Goal: Task Accomplishment & Management: Complete application form

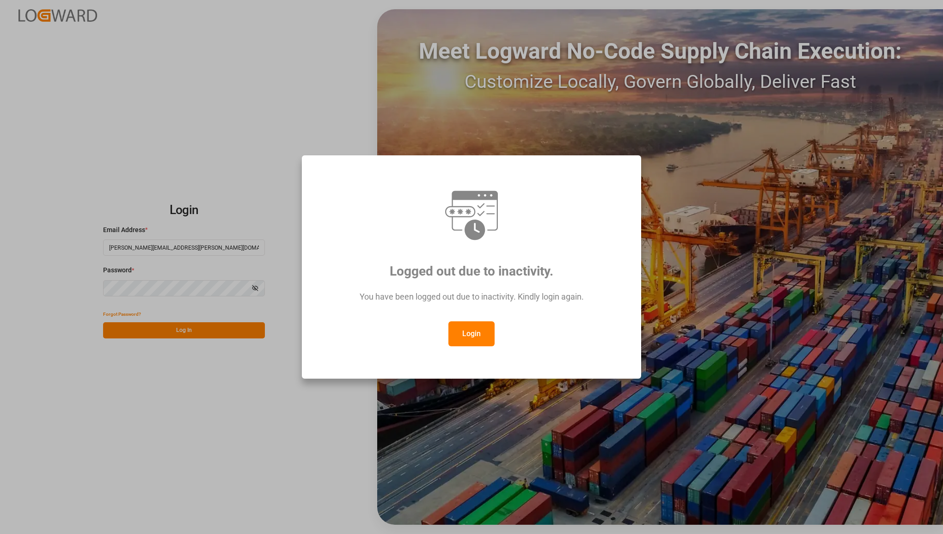
click at [478, 338] on button "Login" at bounding box center [472, 333] width 46 height 25
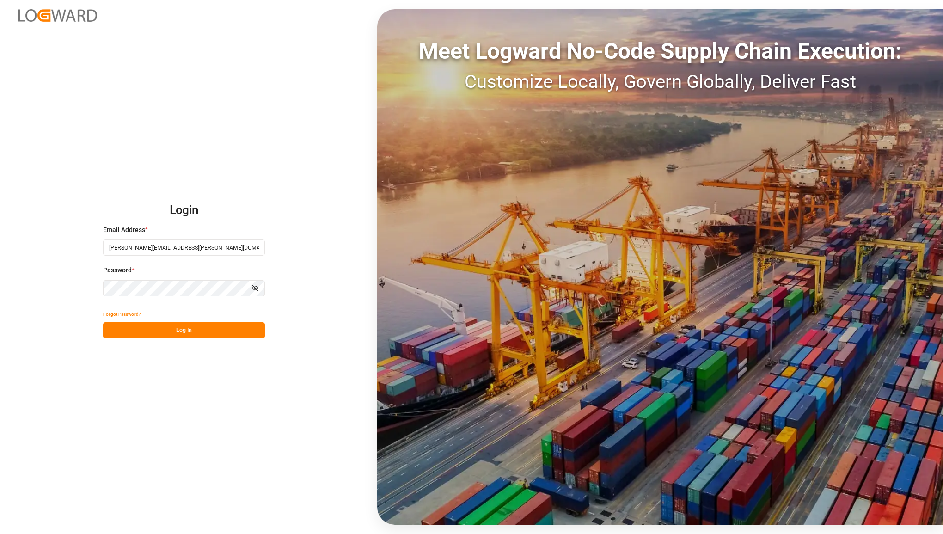
click at [170, 332] on button "Log In" at bounding box center [184, 330] width 162 height 16
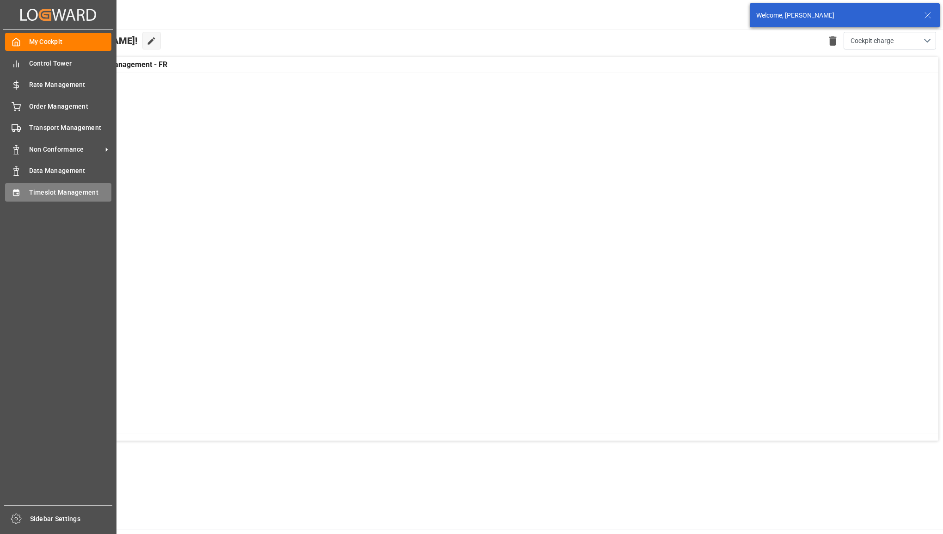
click at [12, 191] on icon at bounding box center [16, 192] width 9 height 9
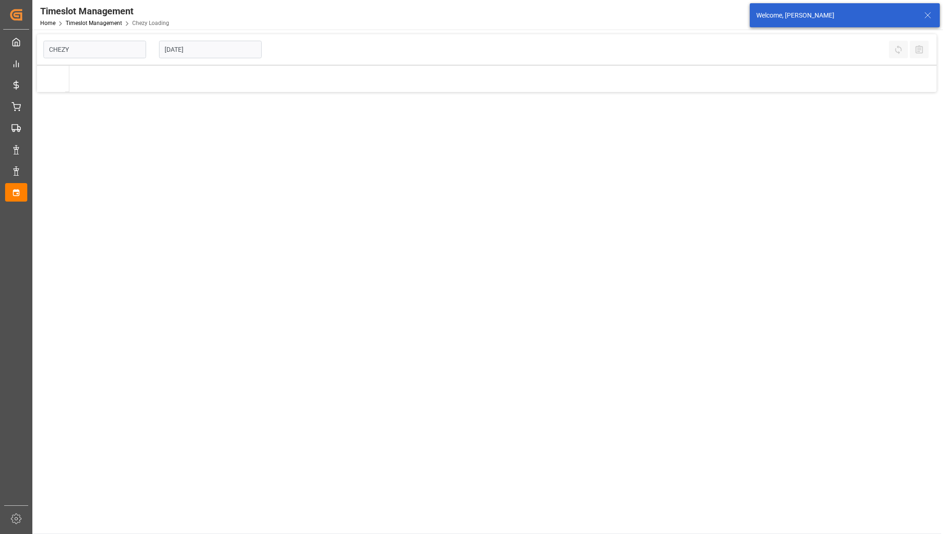
type input "Chezy Loading"
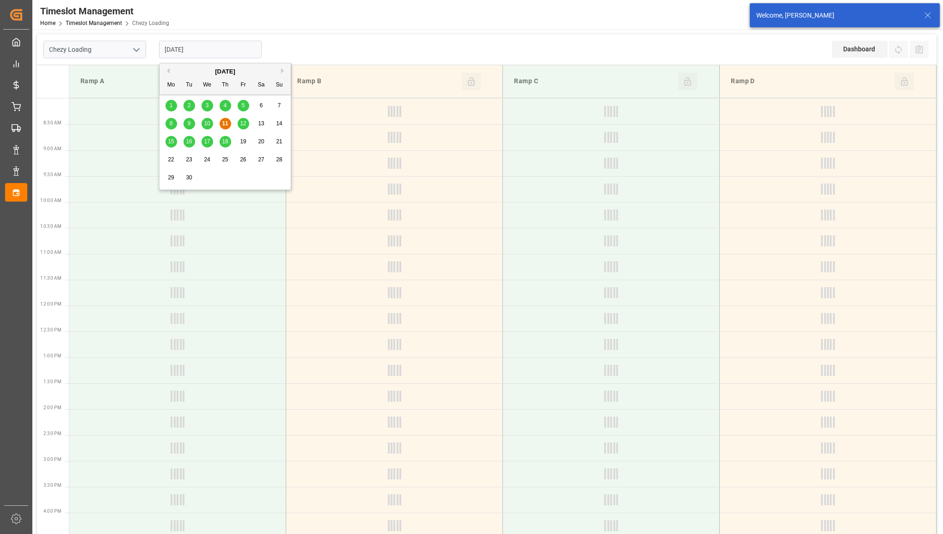
click at [230, 52] on input "[DATE]" at bounding box center [210, 50] width 103 height 18
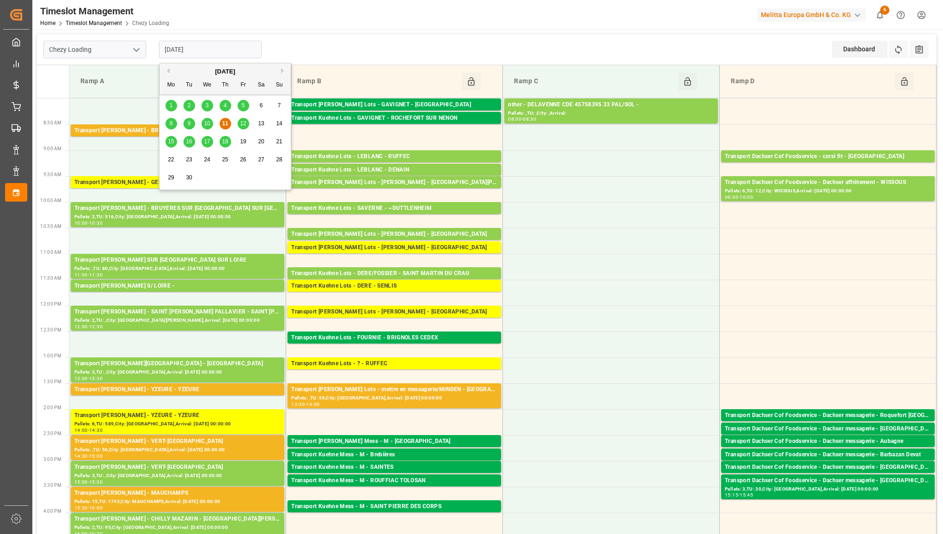
click at [168, 143] on span "15" at bounding box center [171, 141] width 6 height 6
type input "[DATE]"
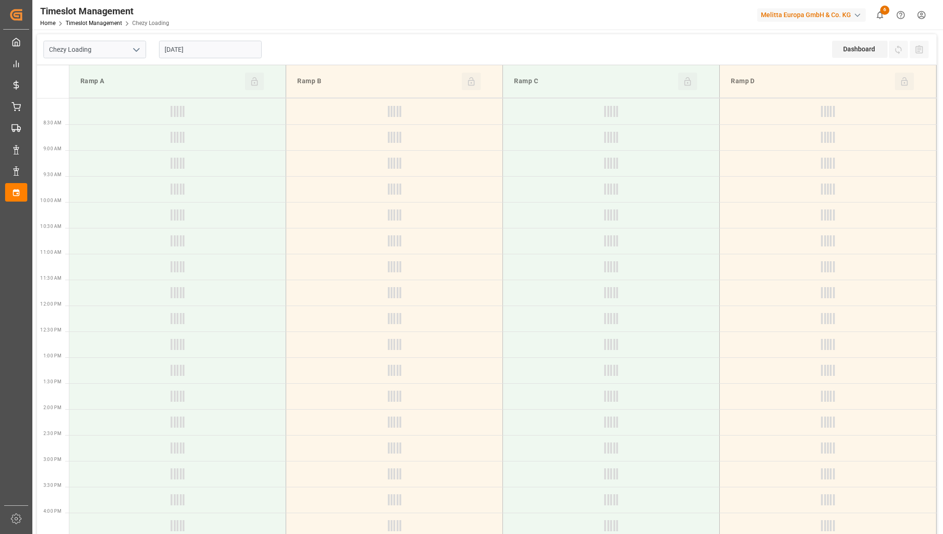
click at [136, 46] on icon "open menu" at bounding box center [136, 49] width 11 height 11
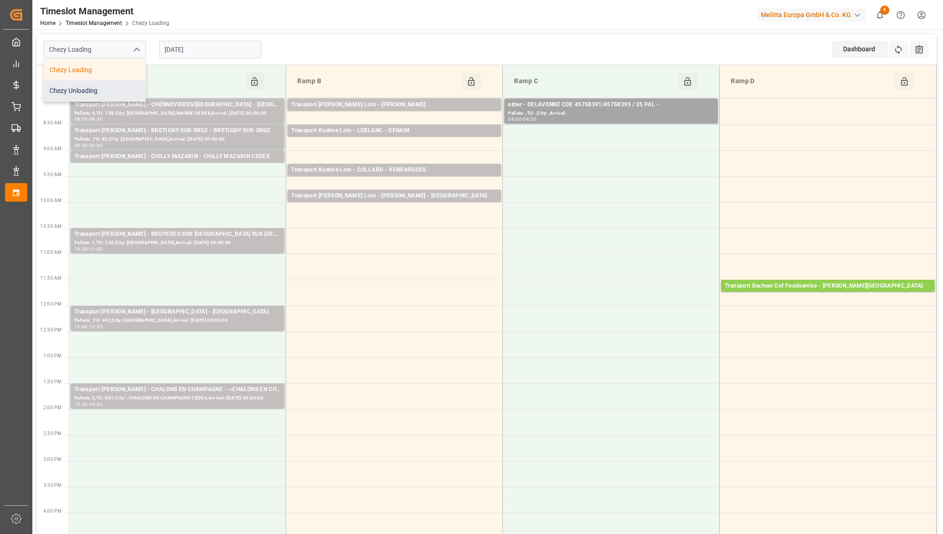
click at [112, 94] on div "Chezy Unloading" at bounding box center [95, 90] width 102 height 21
type input "Chezy Unloading"
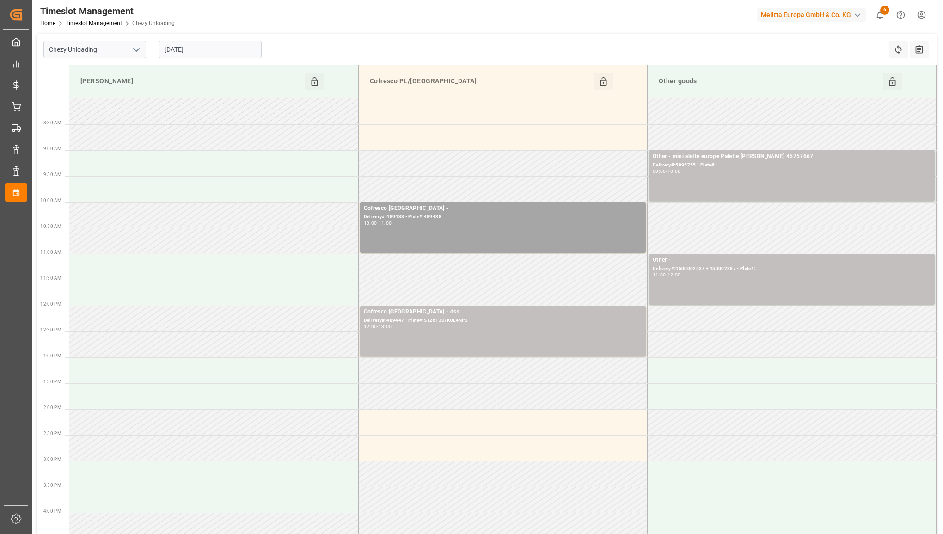
click at [246, 40] on div "[DATE]" at bounding box center [211, 49] width 116 height 31
click at [243, 42] on input "[DATE]" at bounding box center [210, 50] width 103 height 18
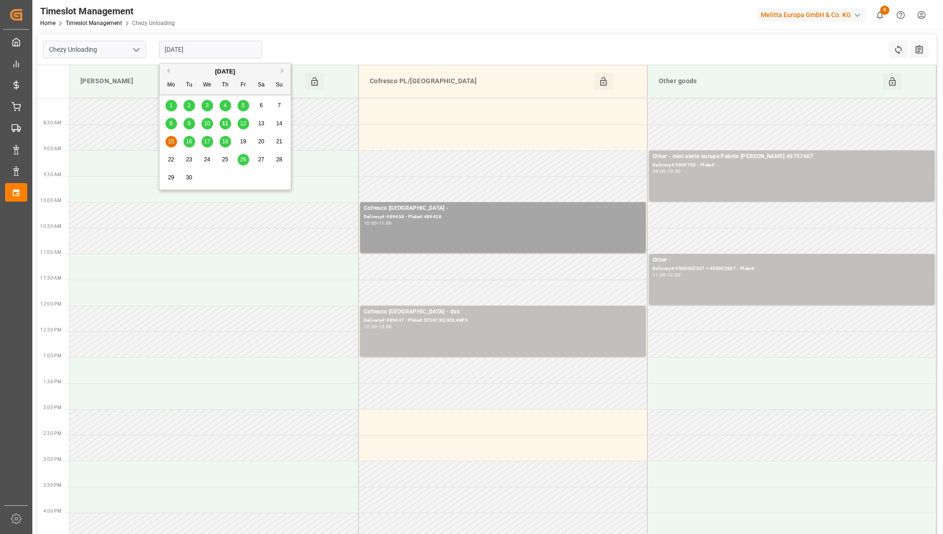
click at [245, 121] on span "12" at bounding box center [243, 123] width 6 height 6
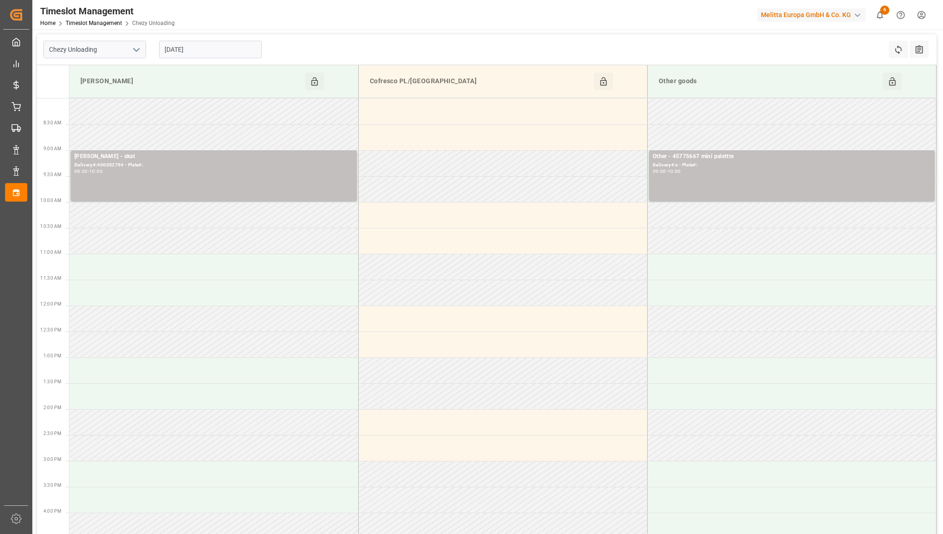
click at [195, 34] on div "[DATE]" at bounding box center [211, 49] width 116 height 31
click at [200, 52] on input "[DATE]" at bounding box center [210, 50] width 103 height 18
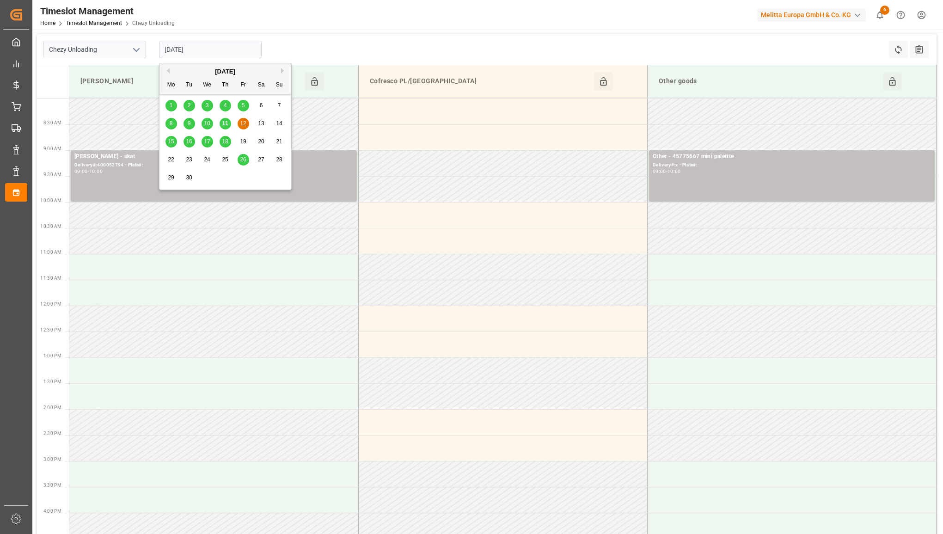
click at [170, 144] on span "15" at bounding box center [171, 141] width 6 height 6
type input "[DATE]"
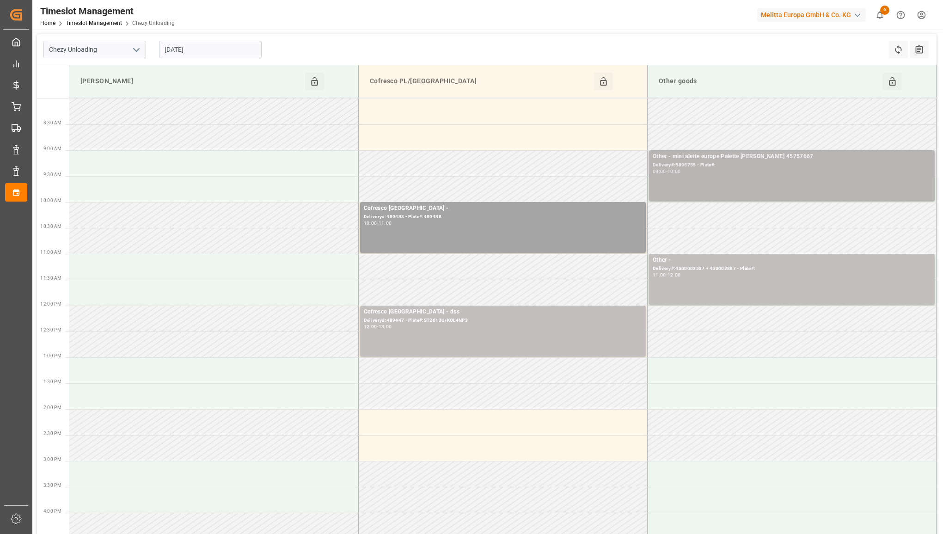
click at [825, 190] on div "Other - mini alette europe Palette [PERSON_NAME] 45757667 Delivery#:5895755 - P…" at bounding box center [792, 175] width 278 height 47
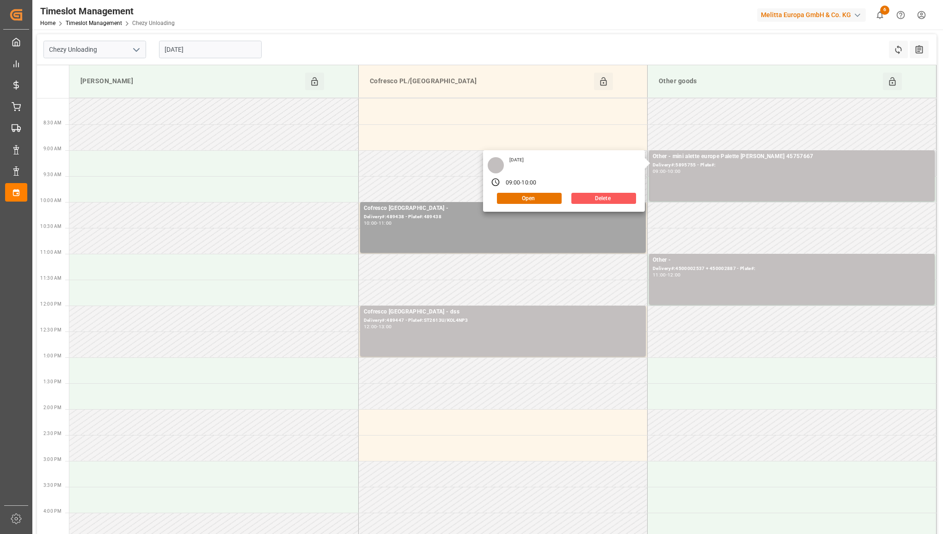
click at [615, 198] on button "Delete" at bounding box center [604, 198] width 65 height 11
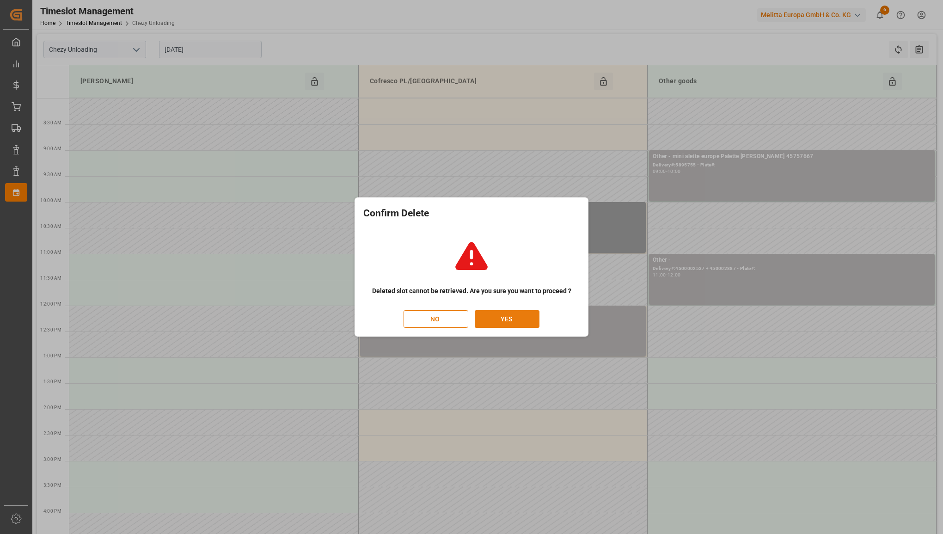
click at [489, 315] on button "YES" at bounding box center [507, 319] width 65 height 18
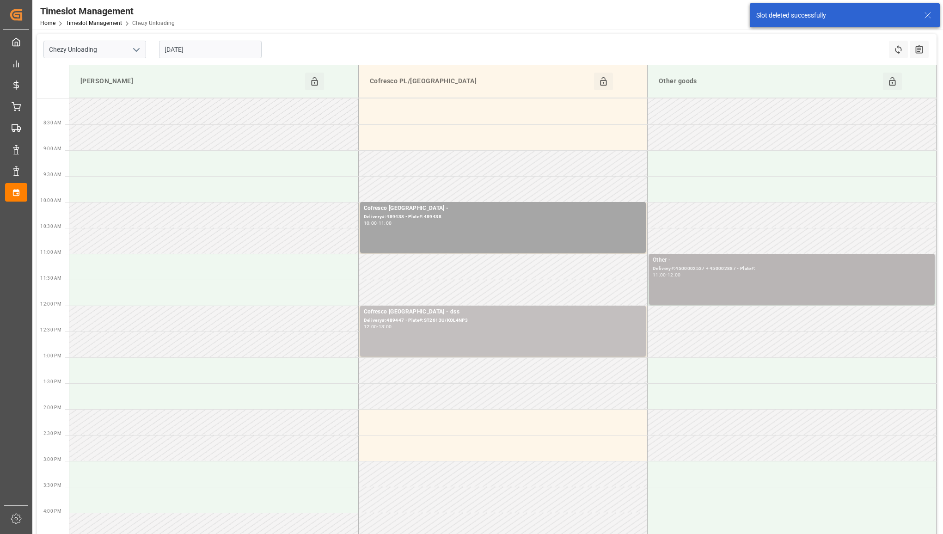
click at [738, 283] on div "Other - Delivery#:4500002537 + 450002887 - Plate#: 11:00 - 12:00" at bounding box center [792, 279] width 278 height 47
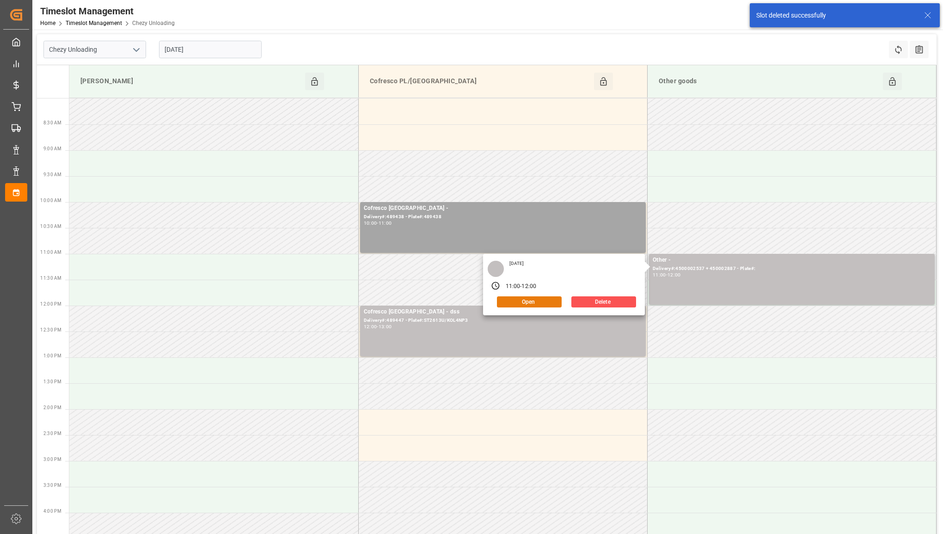
click at [533, 300] on button "Open" at bounding box center [529, 301] width 65 height 11
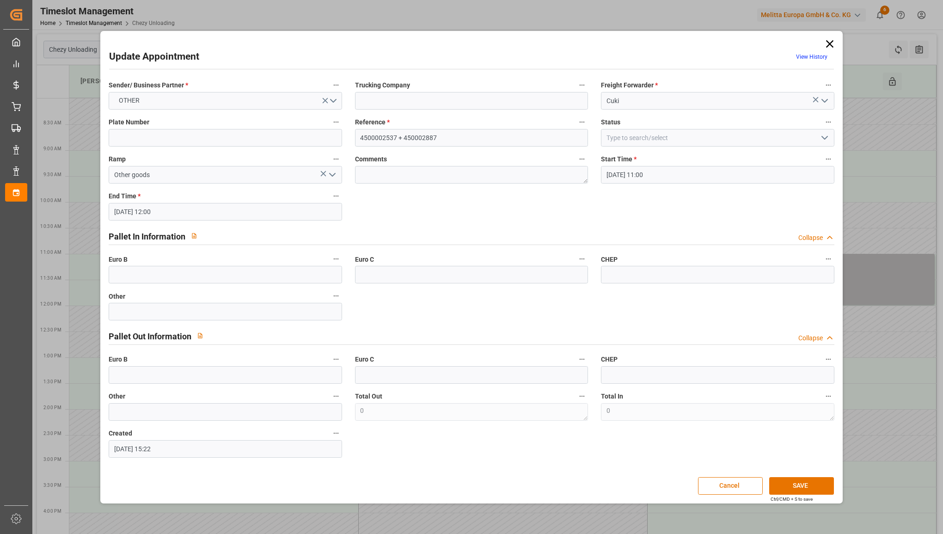
click at [828, 44] on icon at bounding box center [829, 43] width 7 height 7
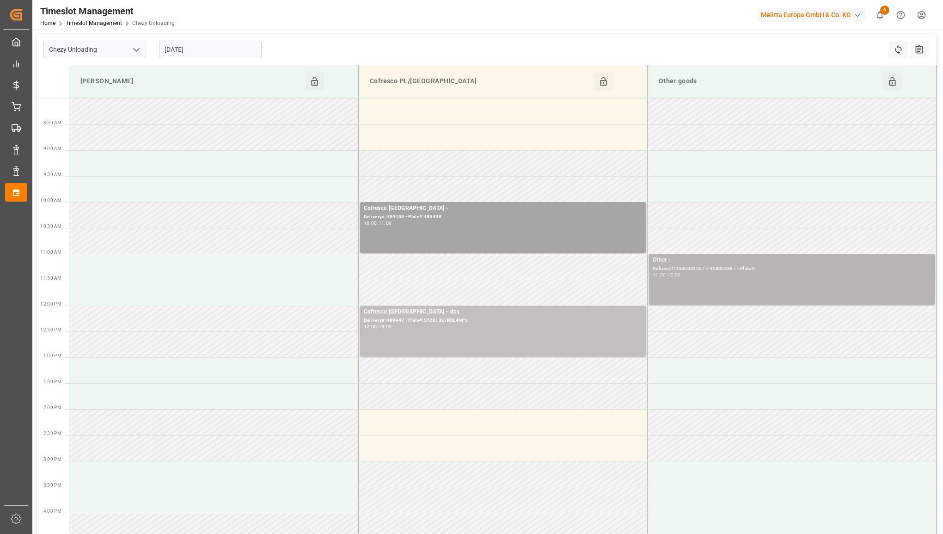
click at [701, 274] on div "11:00 - 12:00" at bounding box center [792, 275] width 278 height 5
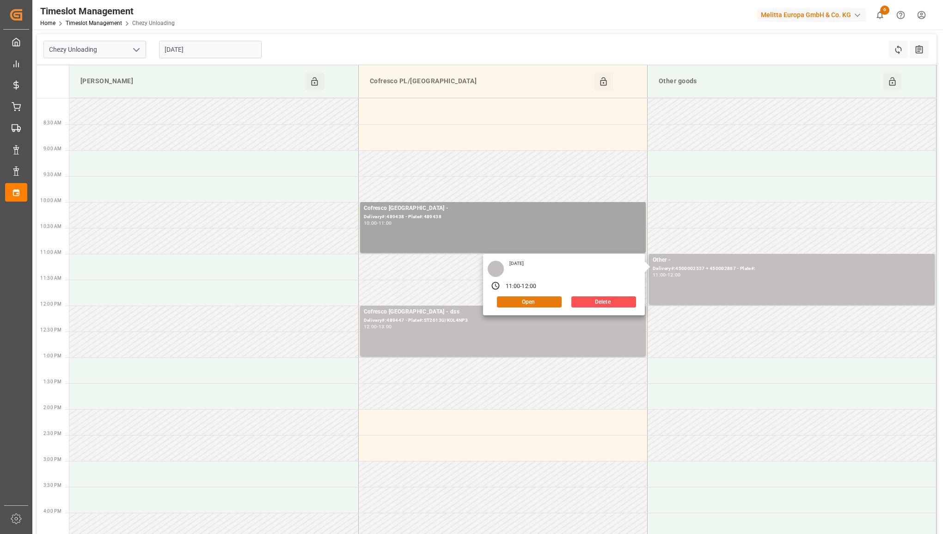
click at [509, 301] on button "Open" at bounding box center [529, 301] width 65 height 11
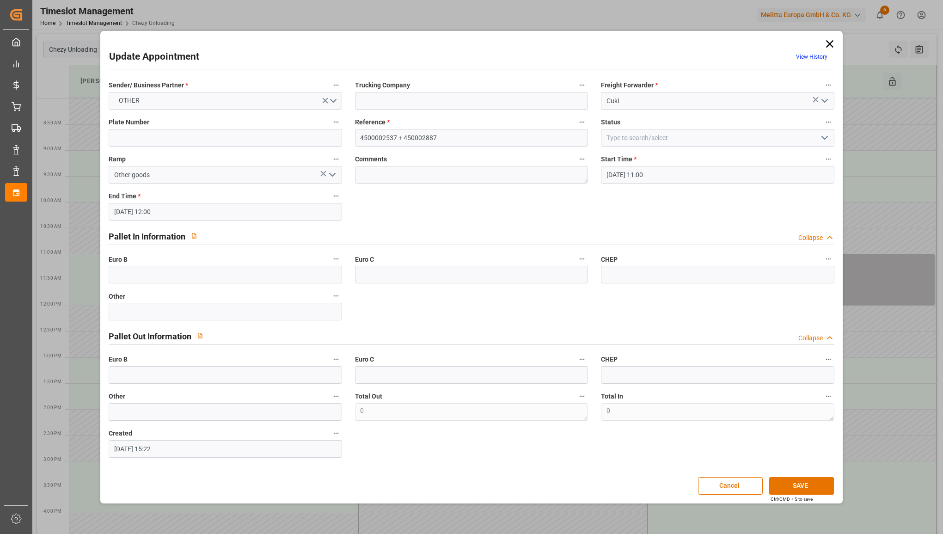
click at [821, 54] on link "View History" at bounding box center [811, 57] width 31 height 6
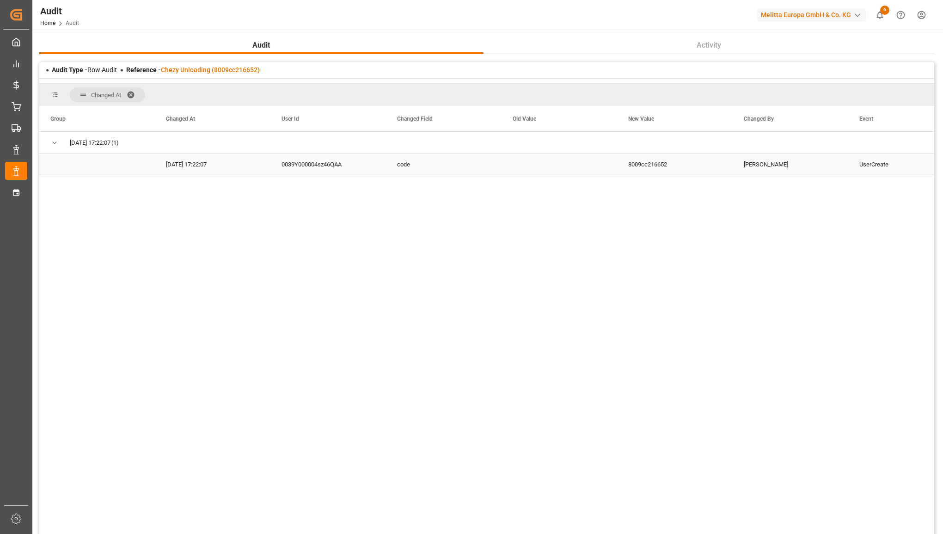
click at [718, 172] on div "8009cc216652" at bounding box center [675, 164] width 116 height 21
click at [750, 166] on div "[PERSON_NAME]" at bounding box center [791, 164] width 116 height 21
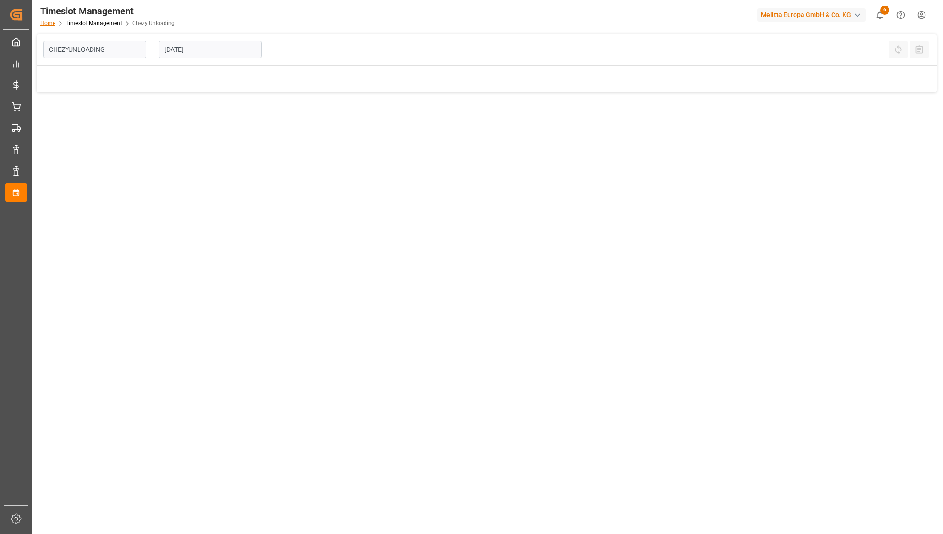
type input "Chezy Unloading"
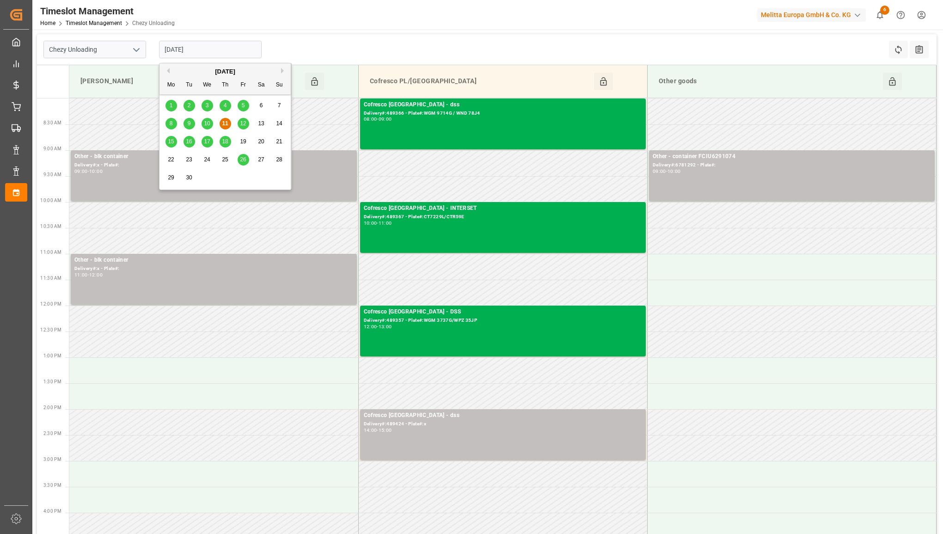
click at [203, 47] on input "[DATE]" at bounding box center [210, 50] width 103 height 18
click at [174, 142] on div "15" at bounding box center [172, 141] width 12 height 11
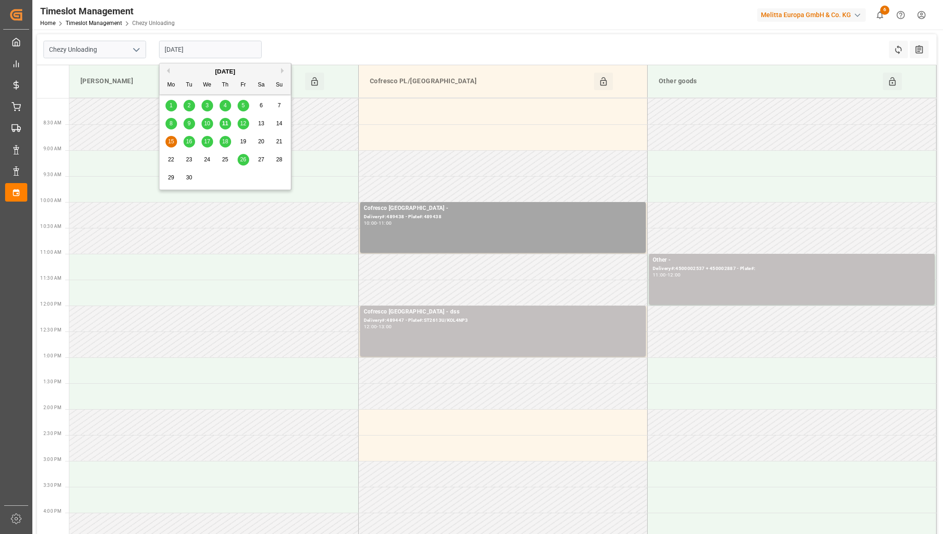
click at [223, 47] on input "[DATE]" at bounding box center [210, 50] width 103 height 18
click at [227, 124] on span "11" at bounding box center [225, 123] width 6 height 6
type input "[DATE]"
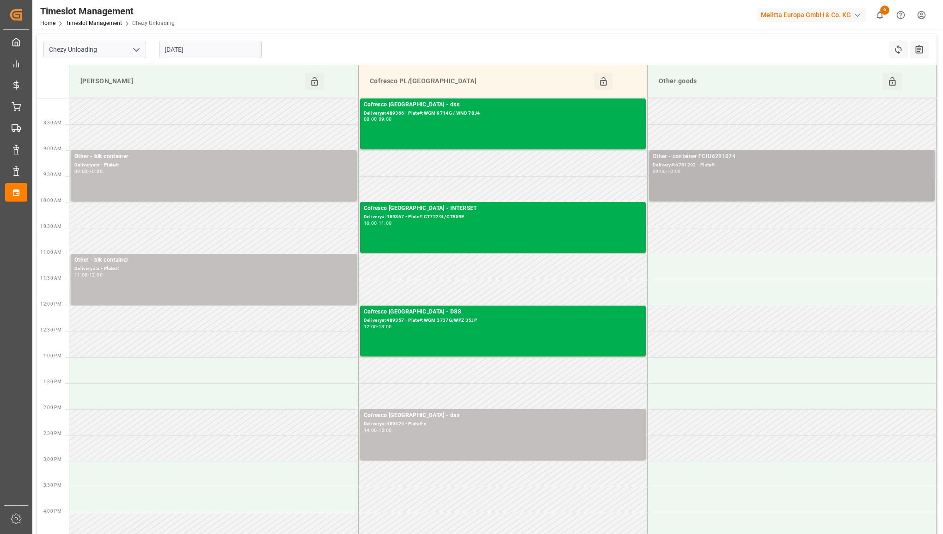
click at [772, 173] on div "09:00 - 10:00" at bounding box center [792, 171] width 278 height 5
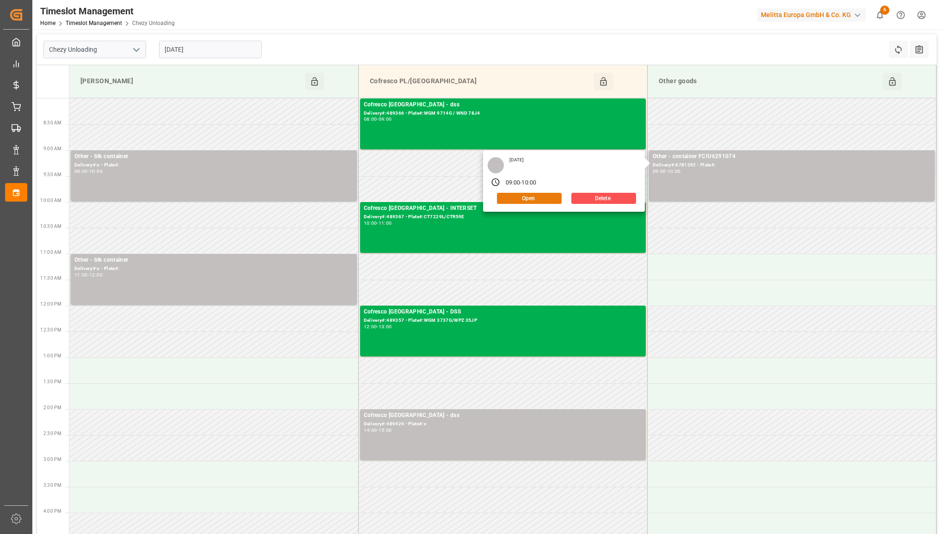
click at [523, 201] on button "Open" at bounding box center [529, 198] width 65 height 11
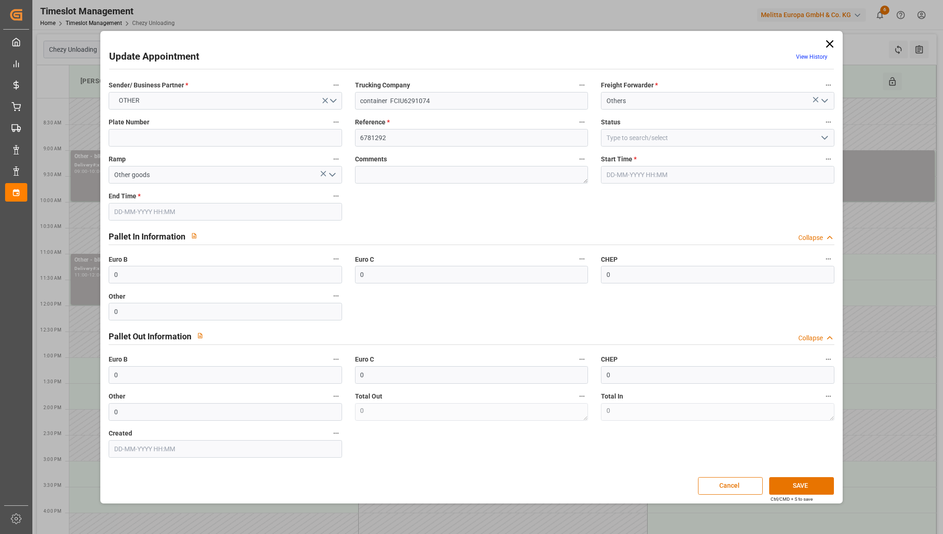
type input "[DATE] 09:00"
type input "[DATE] 10:00"
type input "[DATE] 13:30"
click at [652, 176] on input "[DATE] 09:00" at bounding box center [717, 175] width 233 height 18
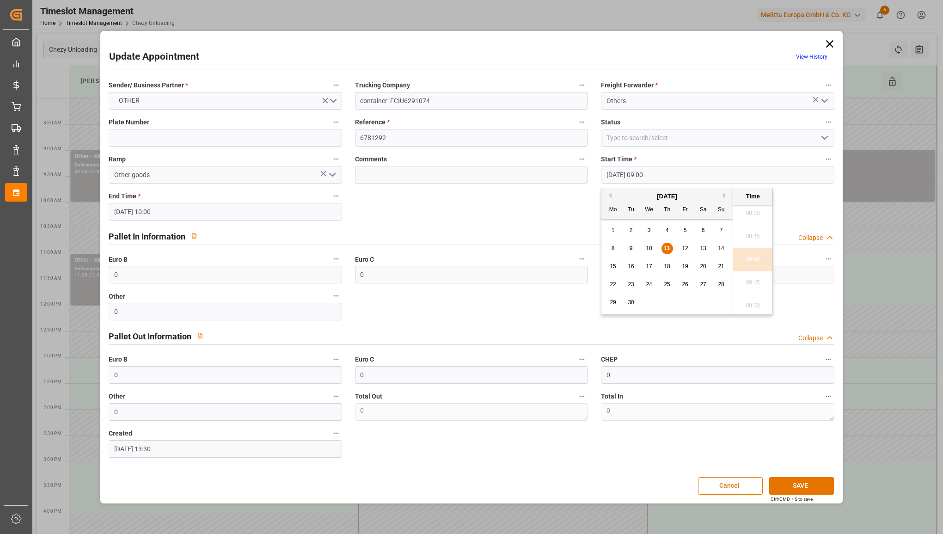
click at [610, 269] on span "15" at bounding box center [613, 266] width 6 height 6
type input "[DATE] 09:00"
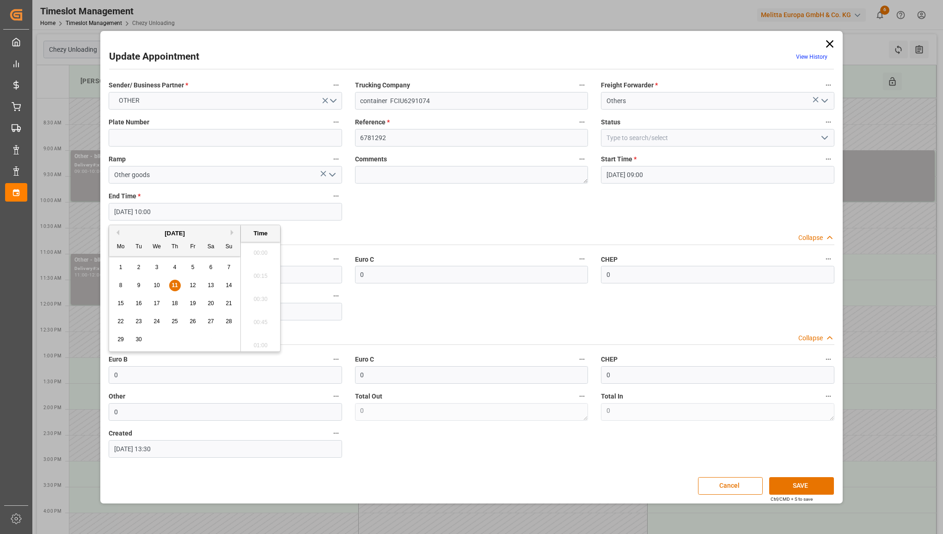
click at [292, 213] on input "[DATE] 10:00" at bounding box center [225, 212] width 233 height 18
click at [116, 307] on div "15" at bounding box center [121, 303] width 12 height 11
type input "[DATE] 10:00"
click at [721, 486] on button "Cancel" at bounding box center [730, 486] width 65 height 18
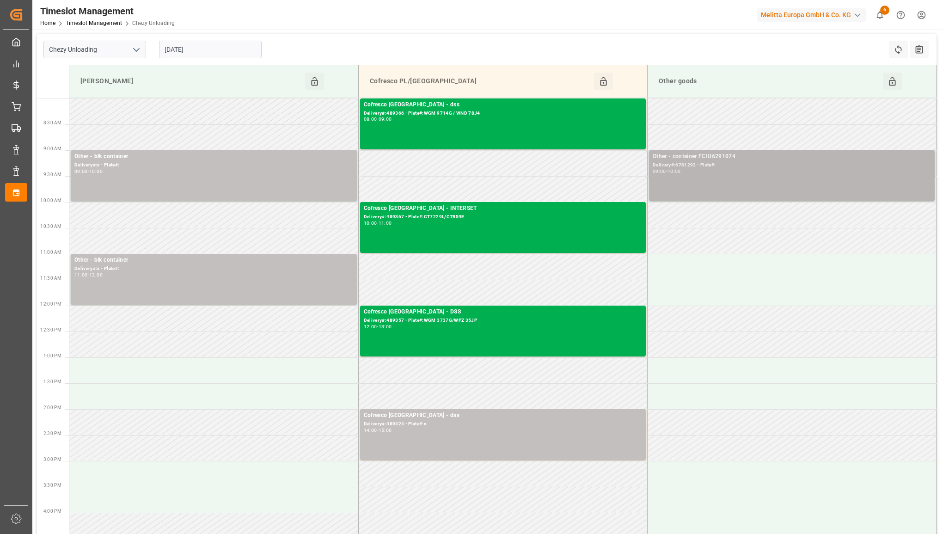
click at [723, 176] on div "Other - container FCIU6291074 Delivery#:6781292 - Plate#: 09:00 - 10:00" at bounding box center [792, 175] width 278 height 47
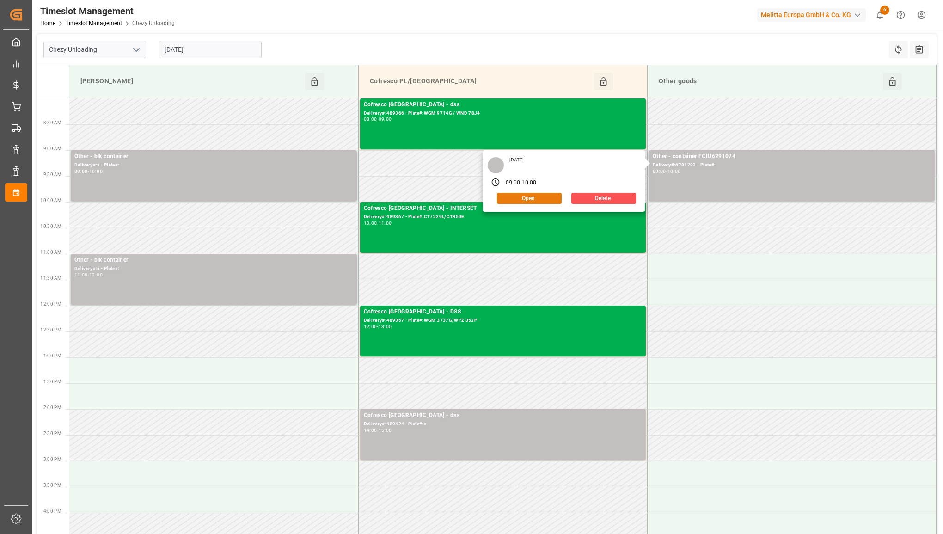
click at [548, 198] on button "Open" at bounding box center [529, 198] width 65 height 11
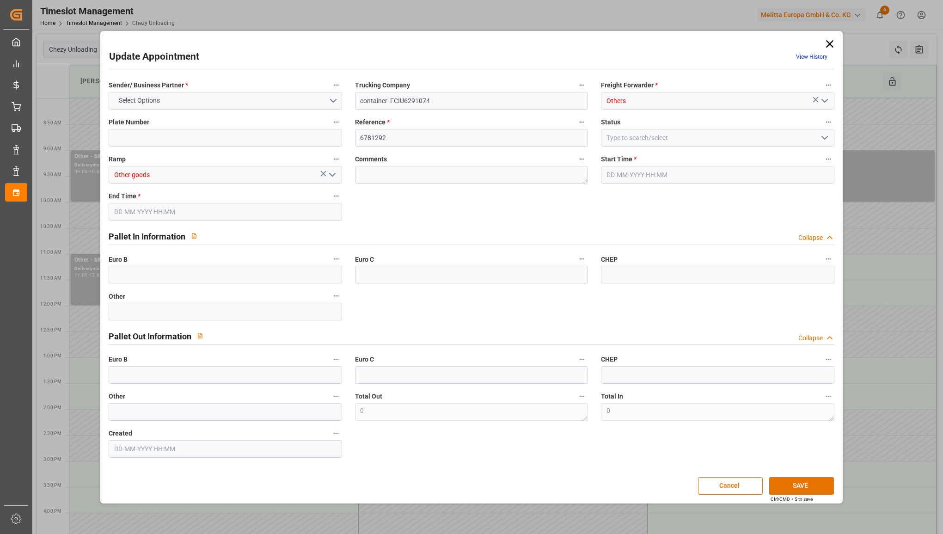
type input "0"
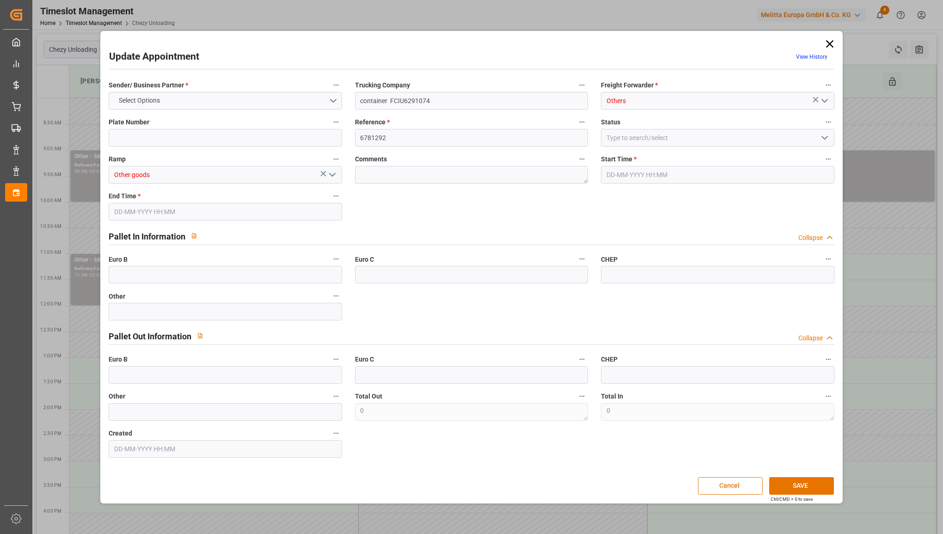
type input "0"
type input "[DATE] 09:00"
type input "[DATE] 10:00"
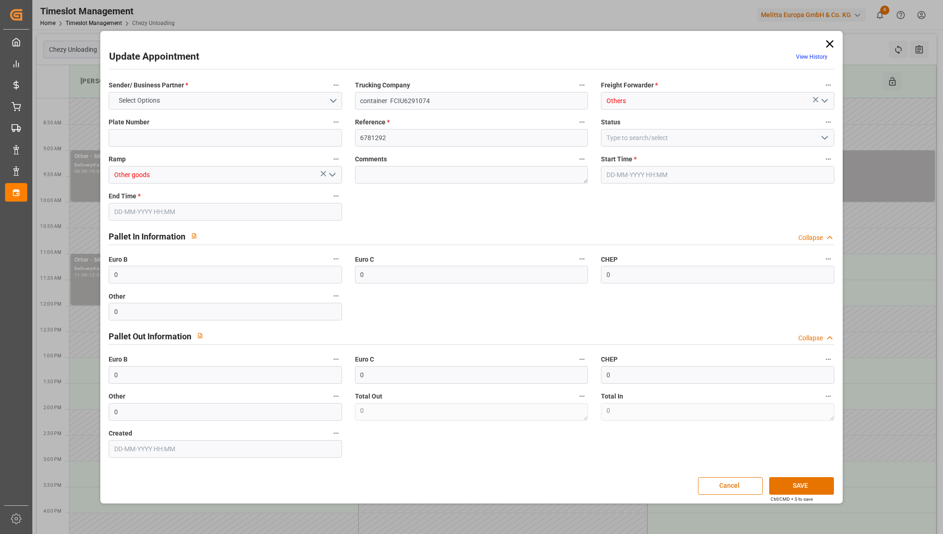
type input "[DATE] 13:30"
click at [660, 176] on input "[DATE] 09:00" at bounding box center [717, 175] width 233 height 18
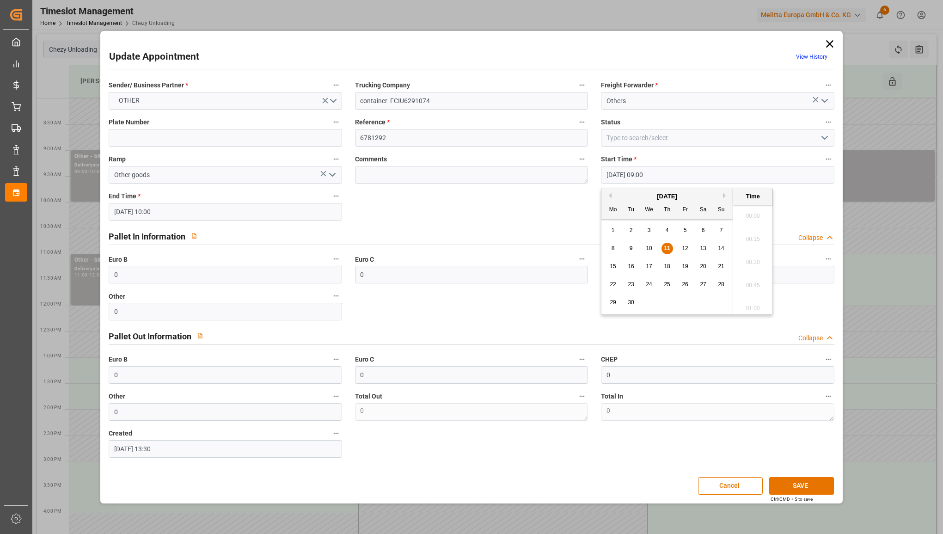
scroll to position [789, 0]
click at [614, 264] on span "15" at bounding box center [613, 266] width 6 height 6
type input "[DATE] 09:00"
click at [614, 271] on div "15" at bounding box center [614, 266] width 12 height 11
click at [181, 203] on input "[DATE] 10:00" at bounding box center [225, 212] width 233 height 18
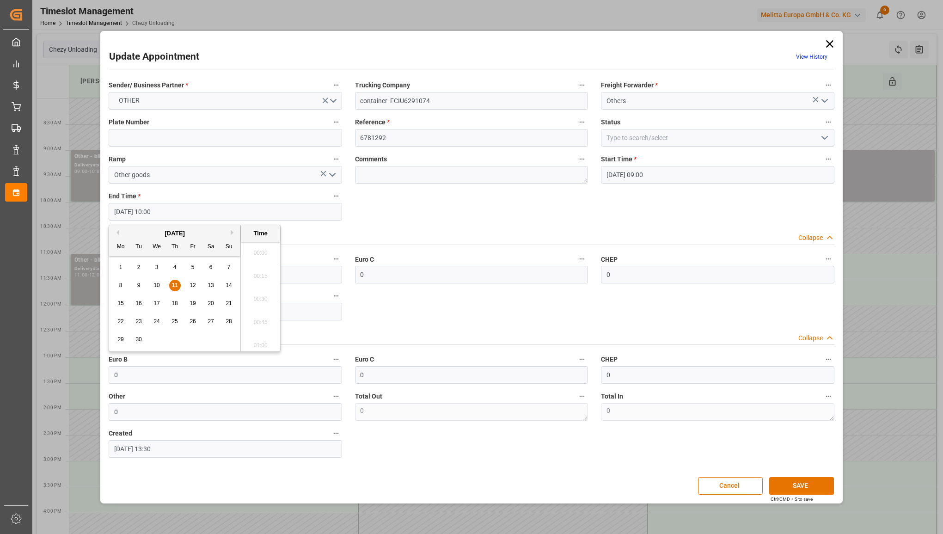
scroll to position [881, 0]
click at [121, 308] on div "15" at bounding box center [121, 303] width 12 height 11
type input "[DATE] 10:00"
click at [604, 343] on div "Pallet Out Information Collapse" at bounding box center [472, 336] width 726 height 18
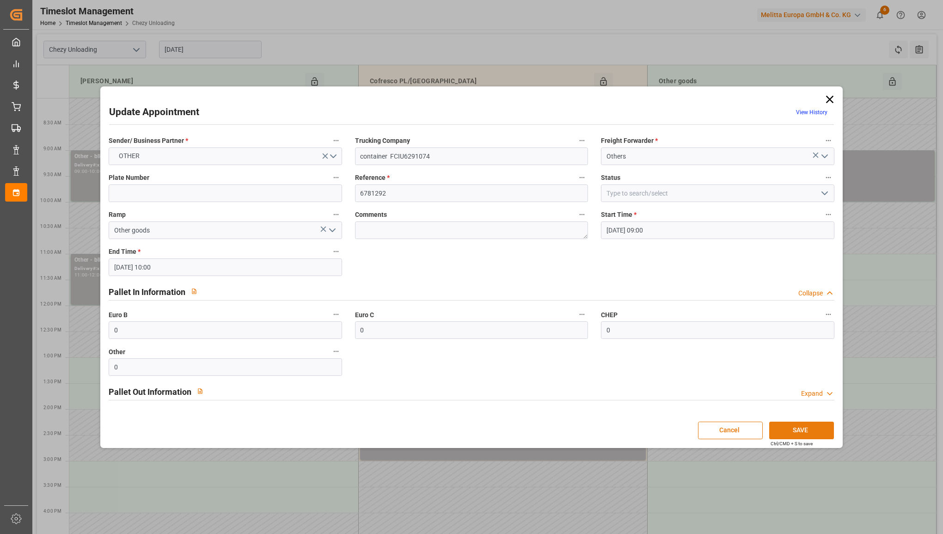
click at [813, 433] on button "SAVE" at bounding box center [802, 431] width 65 height 18
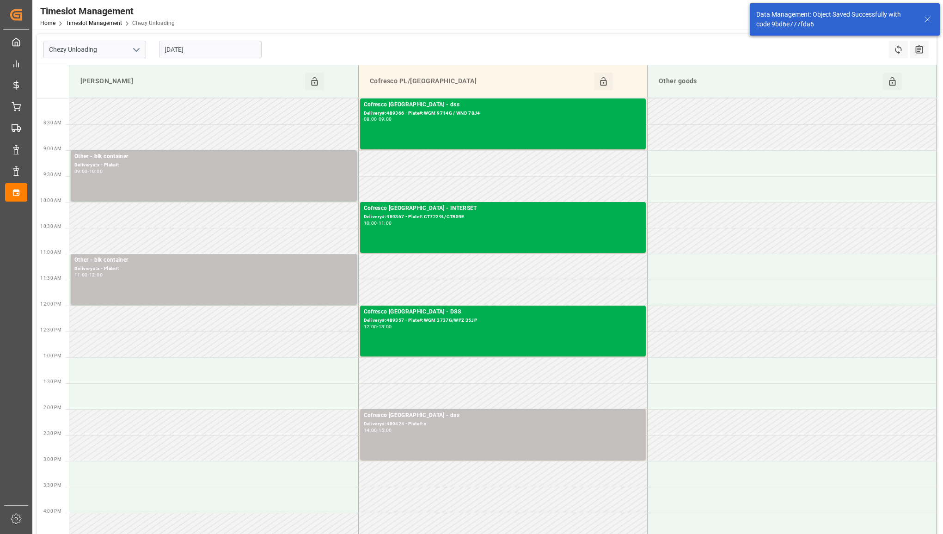
click at [204, 58] on input "[DATE]" at bounding box center [210, 50] width 103 height 18
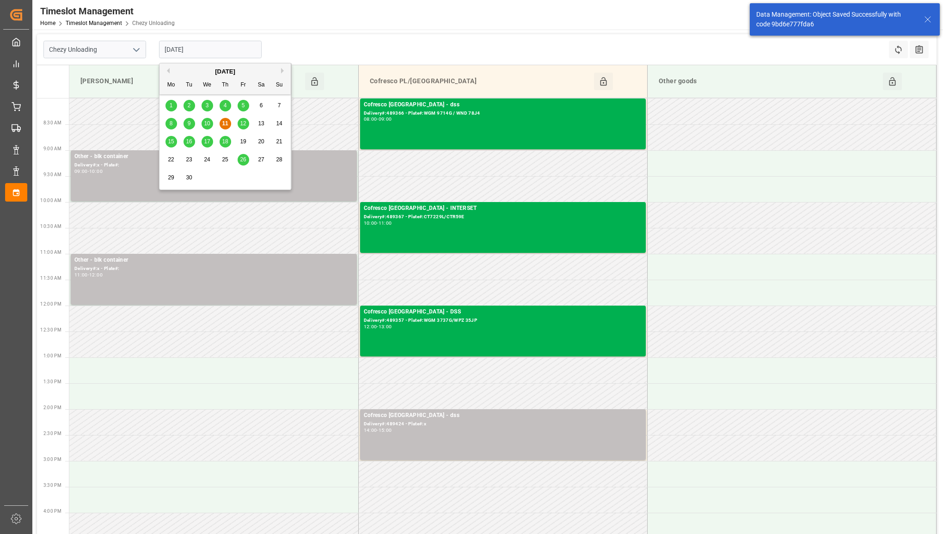
click at [166, 144] on div "15" at bounding box center [172, 141] width 12 height 11
type input "[DATE]"
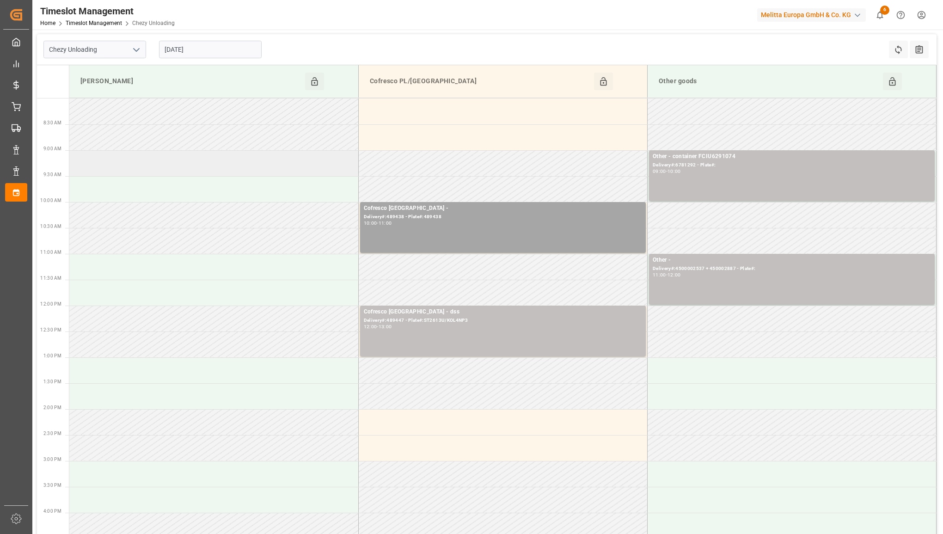
click at [223, 166] on td at bounding box center [213, 163] width 289 height 26
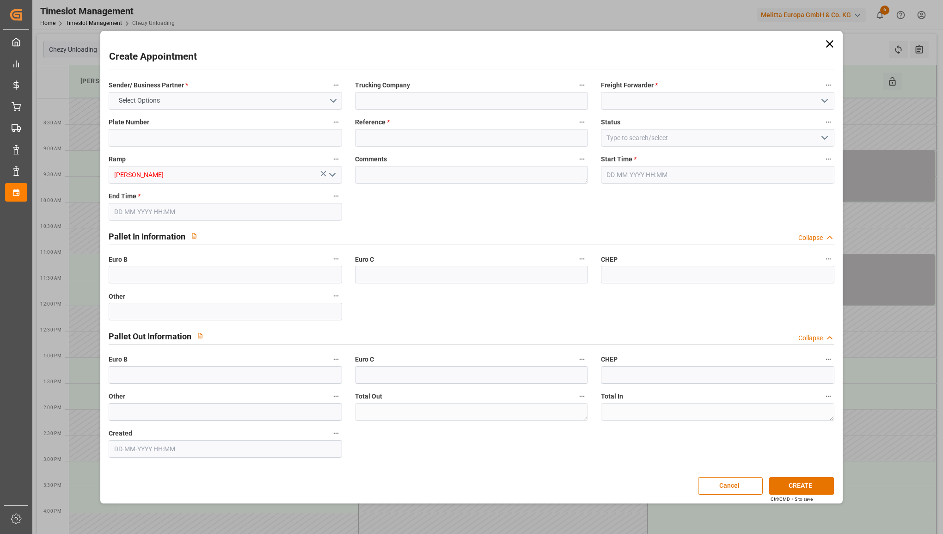
type input "0"
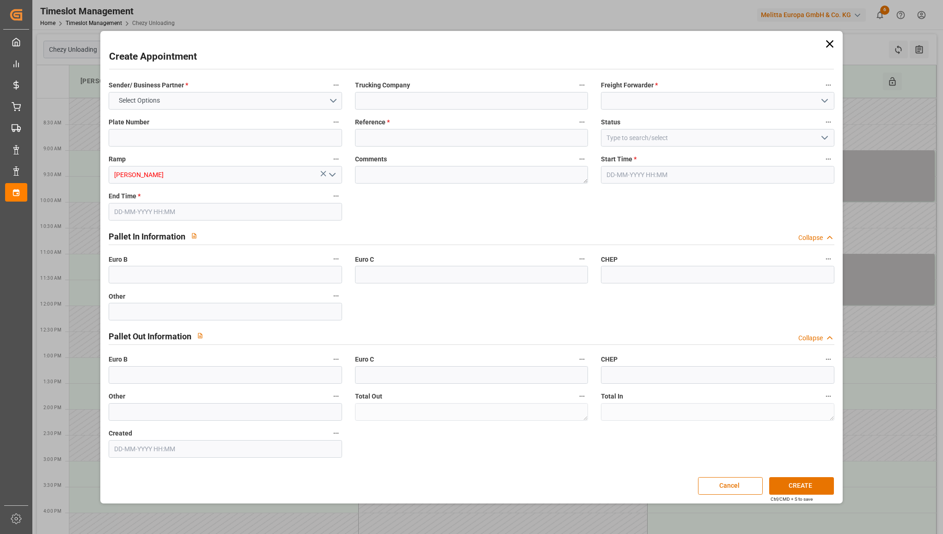
type input "0"
type input "[DATE] 09:00"
type input "[DATE] 10:00"
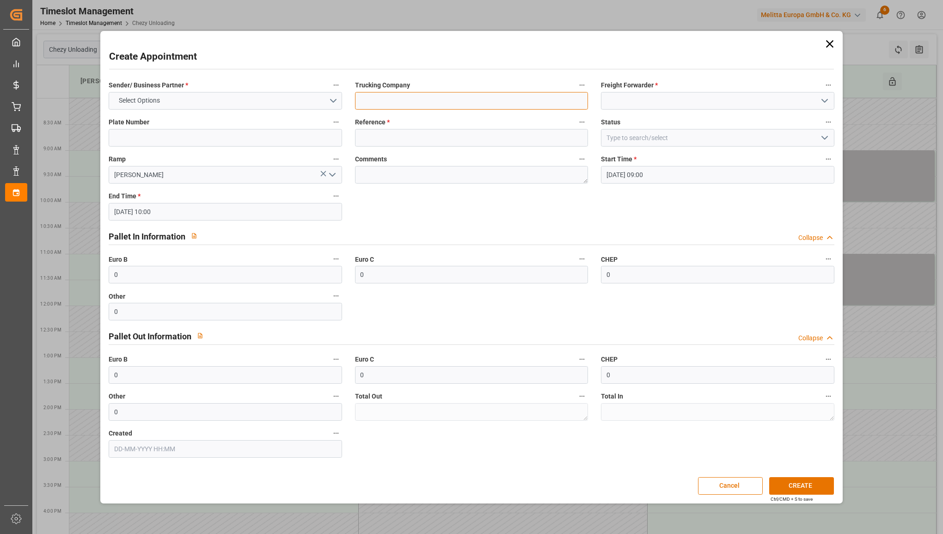
click at [431, 102] on input at bounding box center [471, 101] width 233 height 18
type input "BLK CONTAINER"
click at [629, 97] on input at bounding box center [717, 101] width 233 height 18
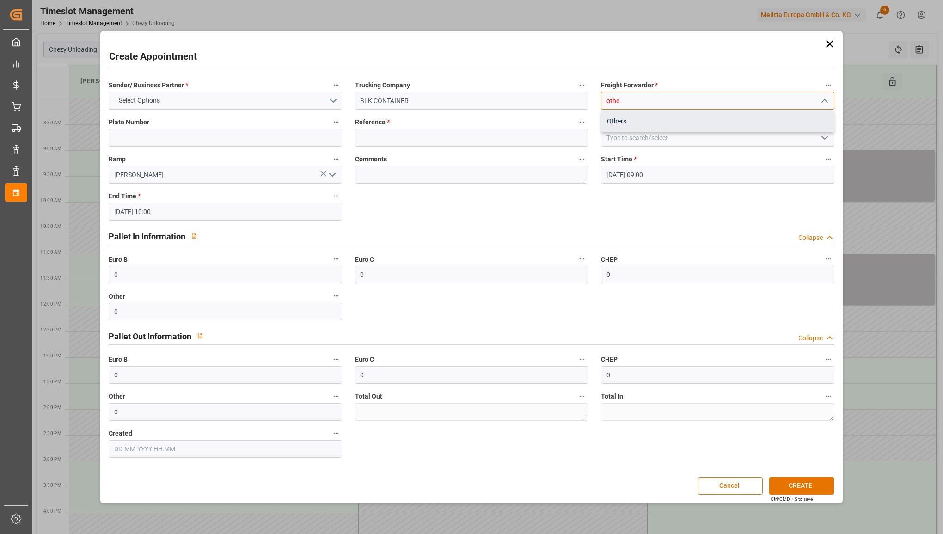
click at [621, 116] on div "Others" at bounding box center [718, 121] width 232 height 21
type input "Others"
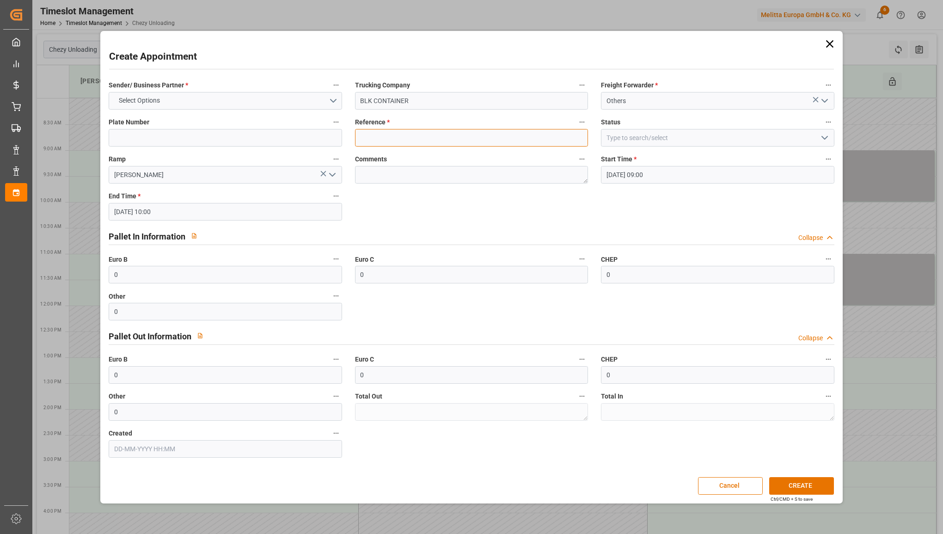
click at [447, 132] on input at bounding box center [471, 138] width 233 height 18
type input "c"
click at [224, 88] on label "Sender/ Business Partner *" at bounding box center [225, 85] width 233 height 13
click at [330, 88] on button "Sender/ Business Partner *" at bounding box center [336, 85] width 12 height 12
click at [216, 99] on div at bounding box center [471, 267] width 943 height 534
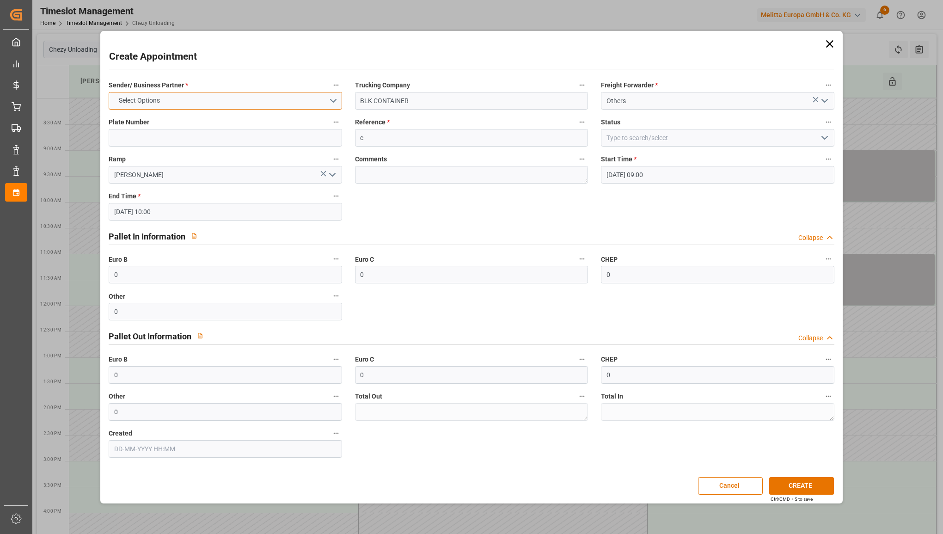
click at [216, 99] on button "Select Options" at bounding box center [225, 101] width 233 height 18
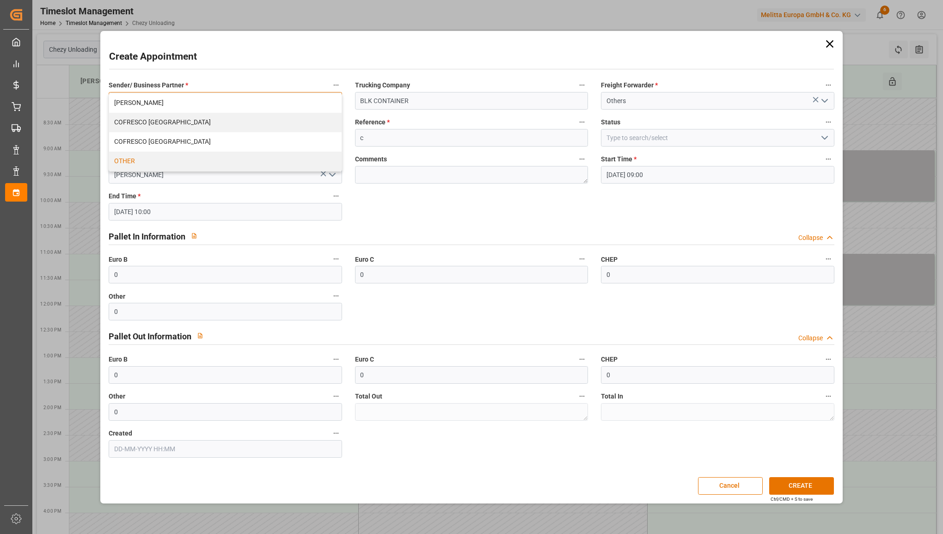
click at [185, 157] on div "OTHER" at bounding box center [225, 161] width 232 height 19
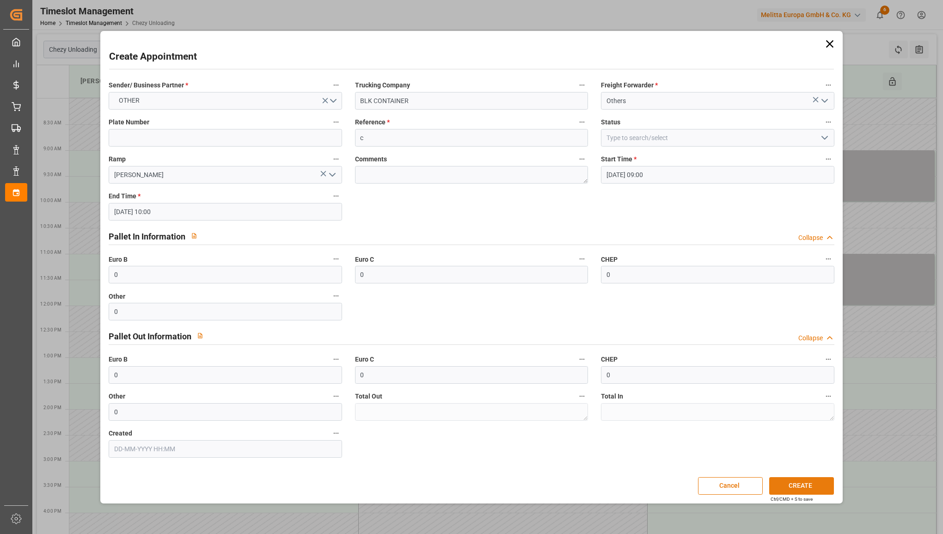
click at [800, 487] on button "CREATE" at bounding box center [802, 486] width 65 height 18
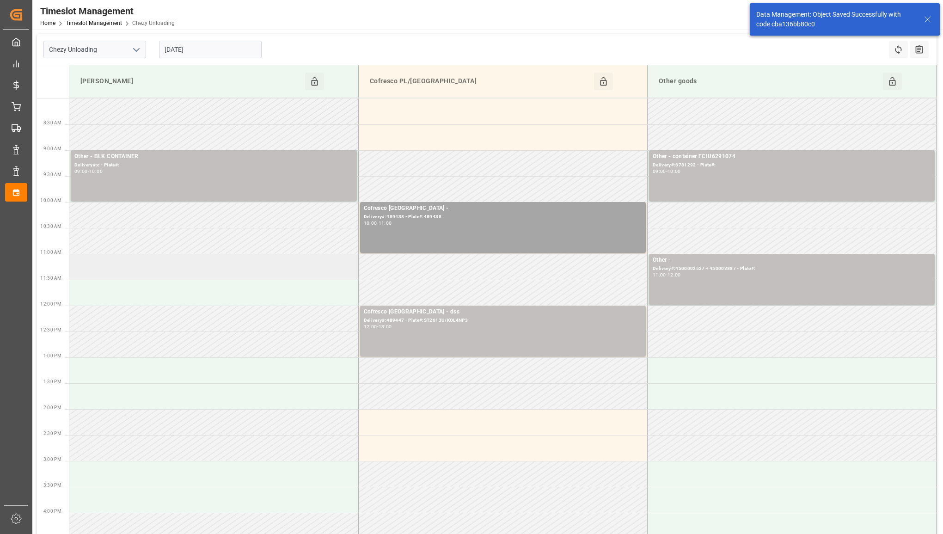
click at [240, 278] on td at bounding box center [213, 267] width 289 height 26
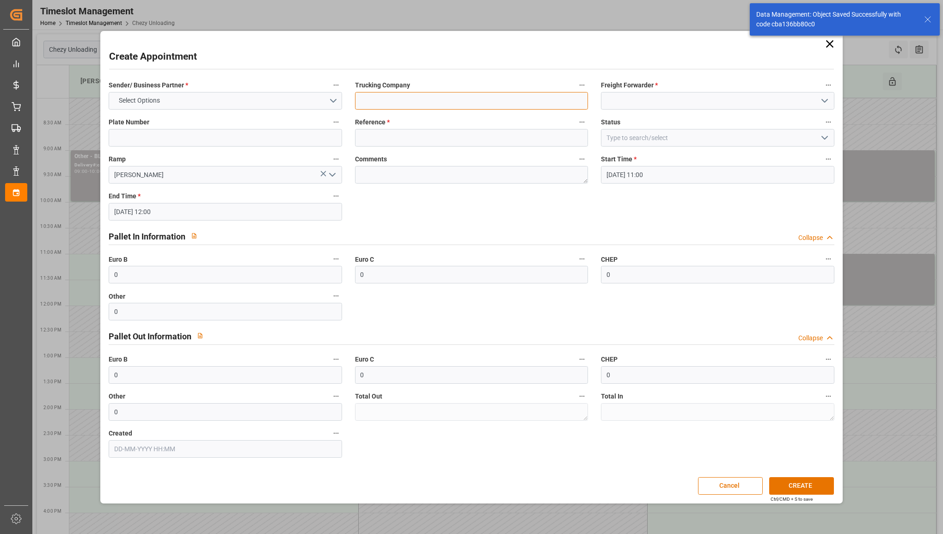
click at [416, 96] on input at bounding box center [471, 101] width 233 height 18
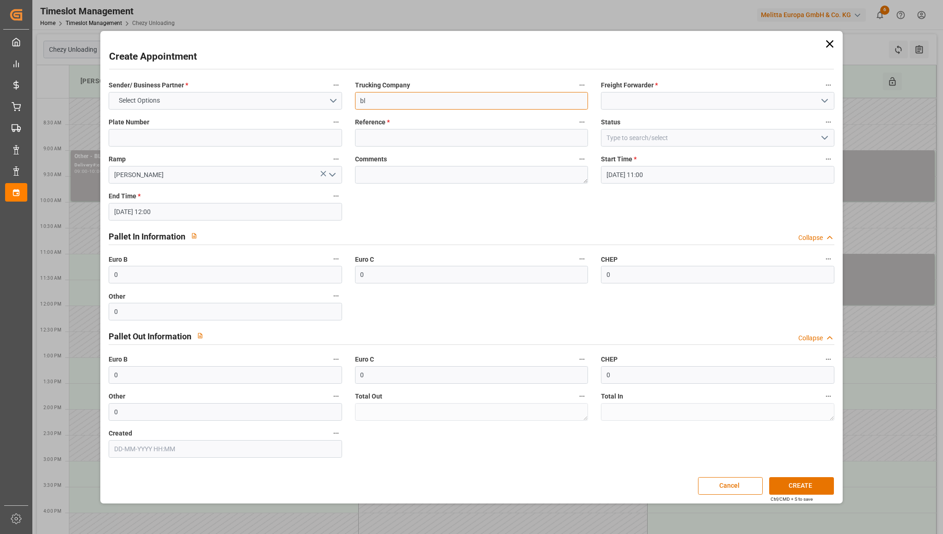
type input "BLK CONTAINER"
click at [662, 89] on label "Freight Forwarder *" at bounding box center [717, 85] width 233 height 13
click at [823, 89] on button "Freight Forwarder *" at bounding box center [829, 85] width 12 height 12
click at [656, 96] on div at bounding box center [471, 267] width 943 height 534
click at [649, 101] on input at bounding box center [717, 101] width 233 height 18
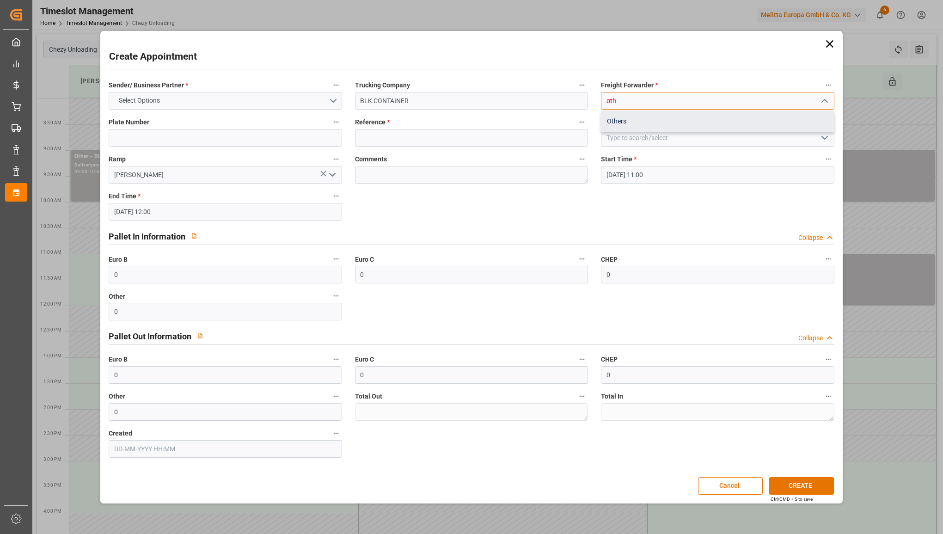
click at [623, 126] on div "Others" at bounding box center [718, 121] width 232 height 21
type input "Others"
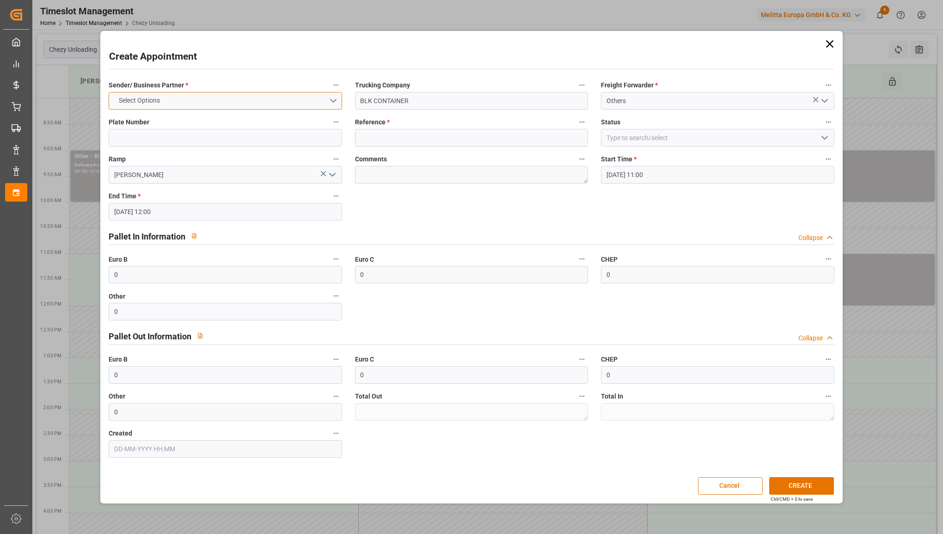
click at [252, 102] on button "Select Options" at bounding box center [225, 101] width 233 height 18
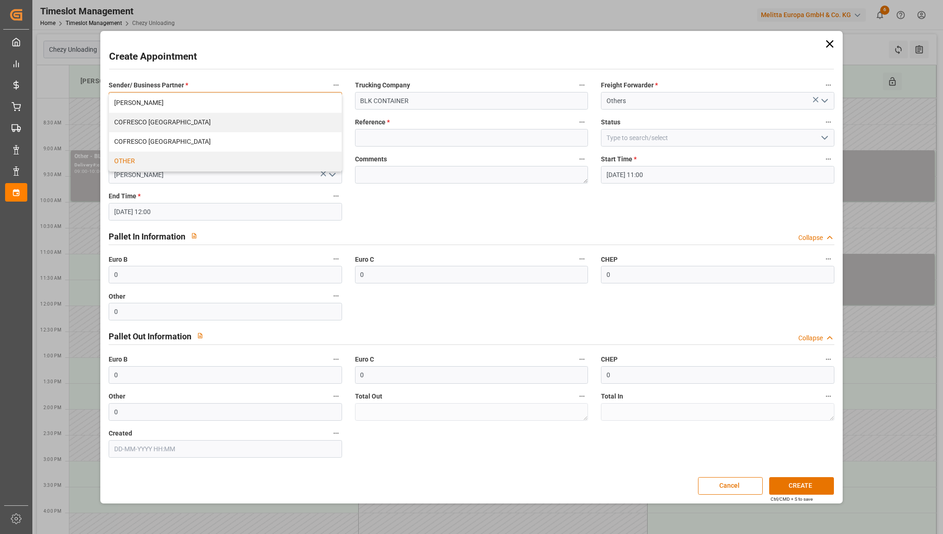
click at [213, 159] on div "OTHER" at bounding box center [225, 161] width 232 height 19
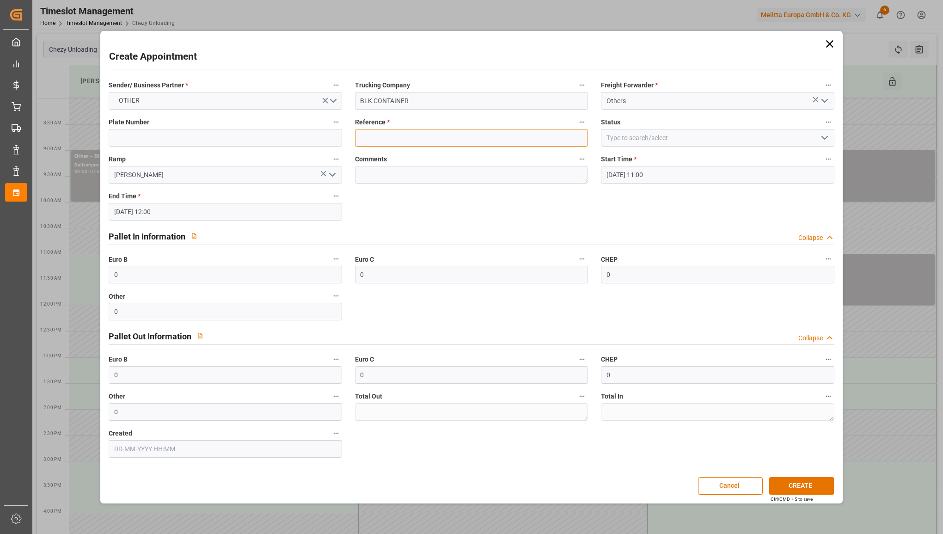
click at [361, 141] on input at bounding box center [471, 138] width 233 height 18
type input "cx"
click at [794, 481] on button "CREATE" at bounding box center [802, 486] width 65 height 18
